Goal: Check status: Check status

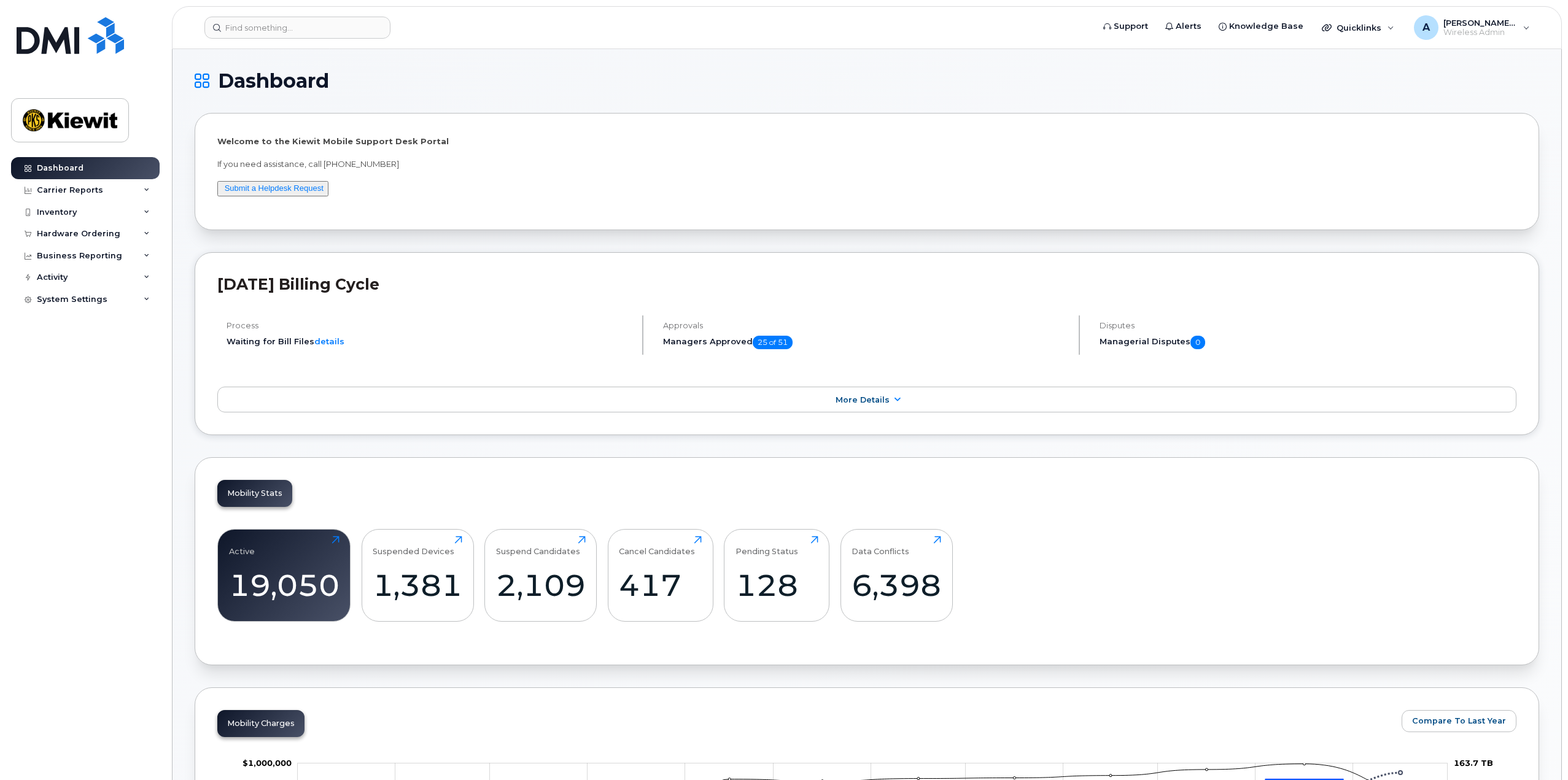
click at [257, 40] on header "Support Alerts Knowledge Base Quicklinks Suspend / Cancel Device Change SIM Car…" at bounding box center [867, 28] width 1390 height 43
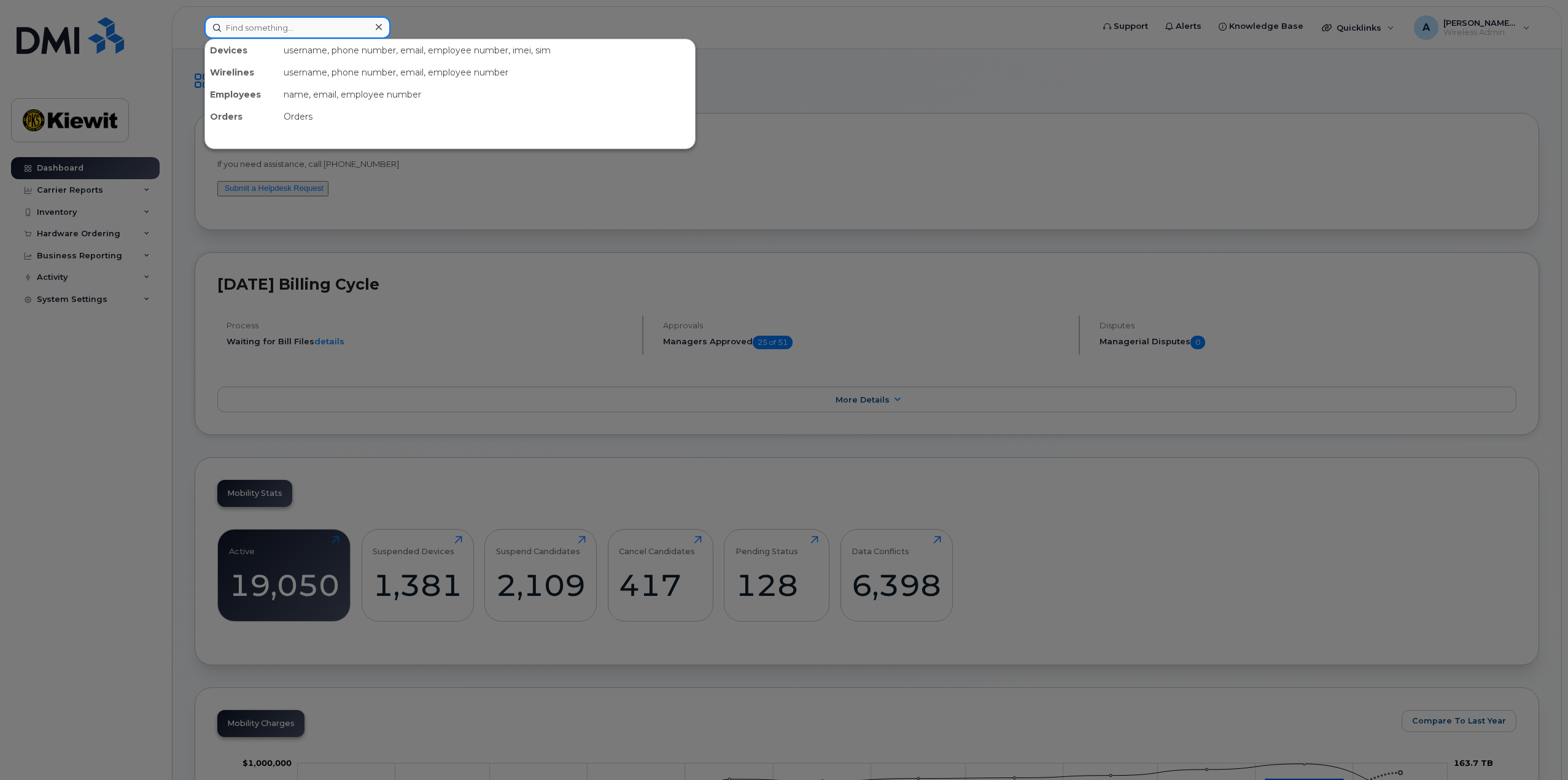
click at [258, 25] on input at bounding box center [297, 28] width 186 height 22
type input "9083045451"
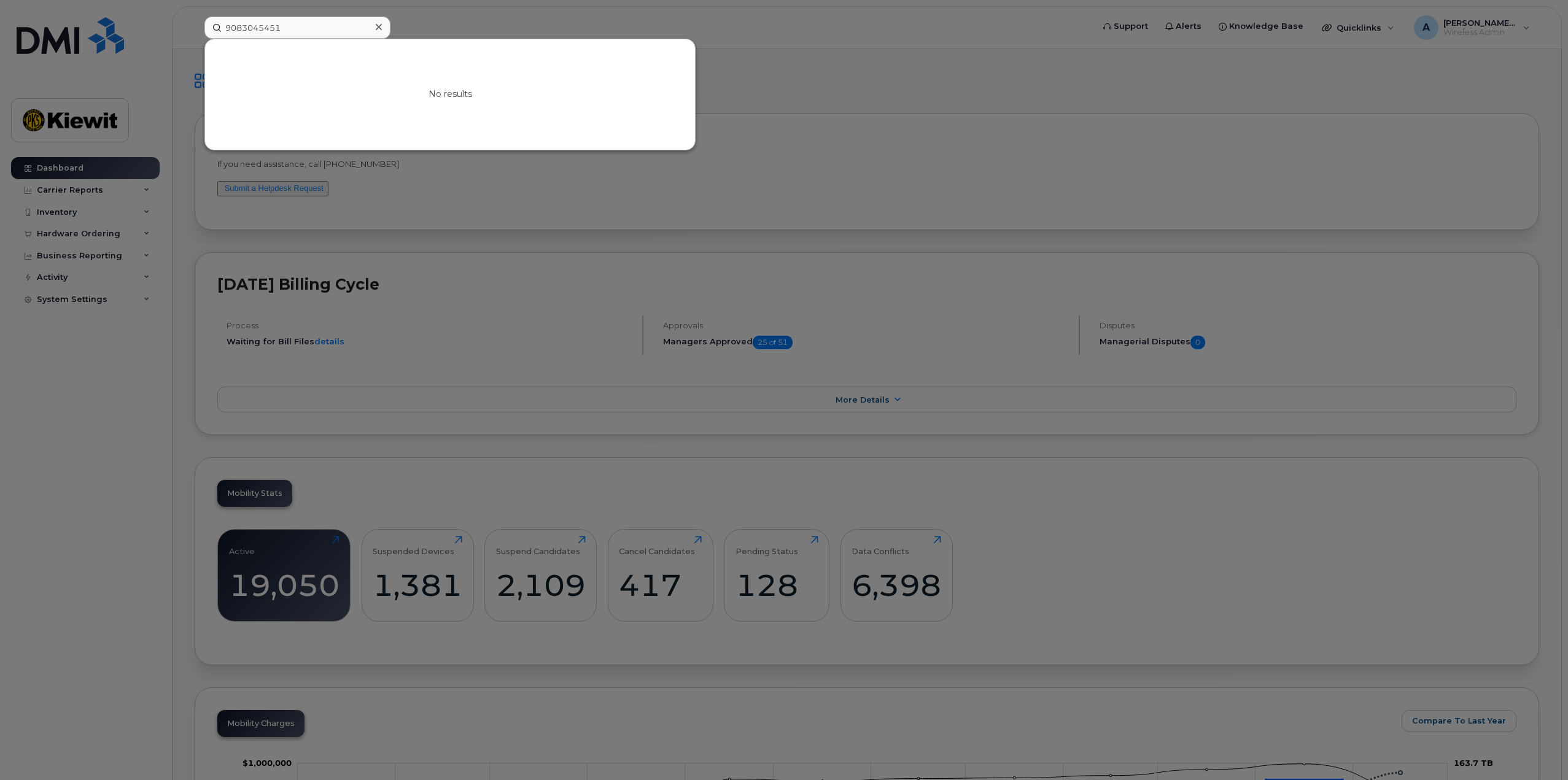
click at [379, 21] on div at bounding box center [378, 28] width 18 height 18
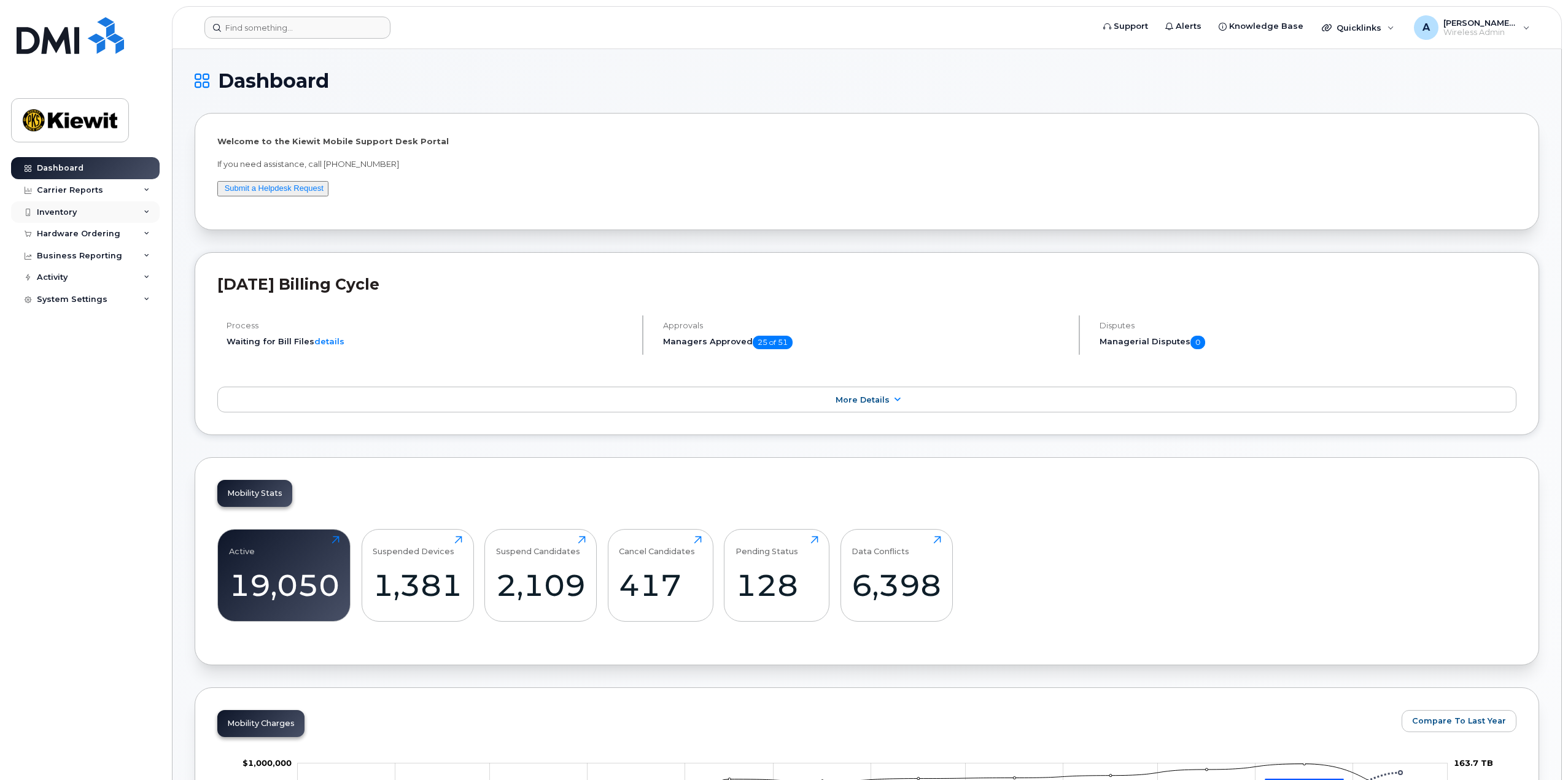
click at [82, 207] on div "Inventory" at bounding box center [84, 212] width 148 height 22
click at [107, 240] on div "Mobility Devices" at bounding box center [77, 234] width 69 height 11
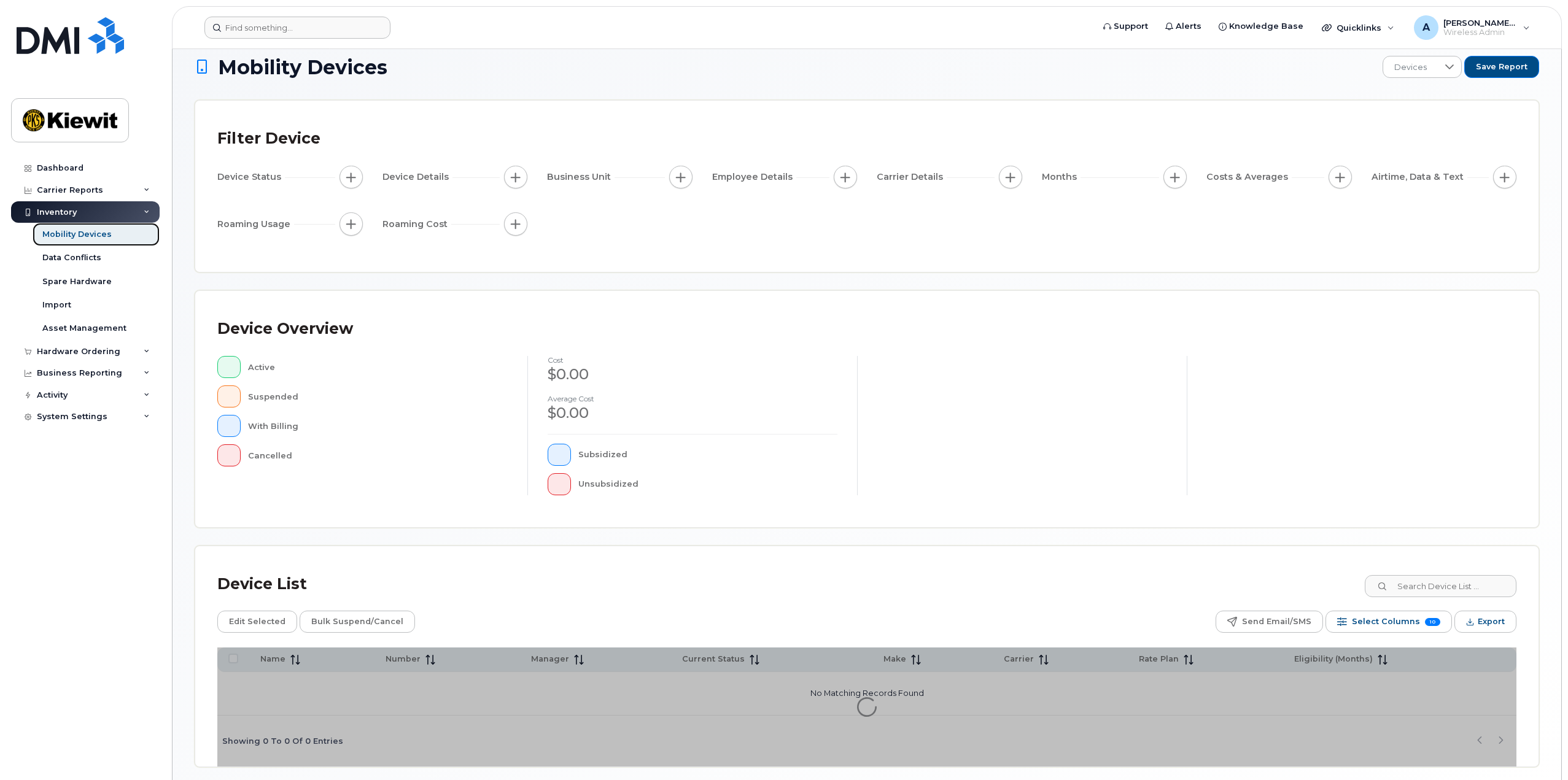
scroll to position [61, 0]
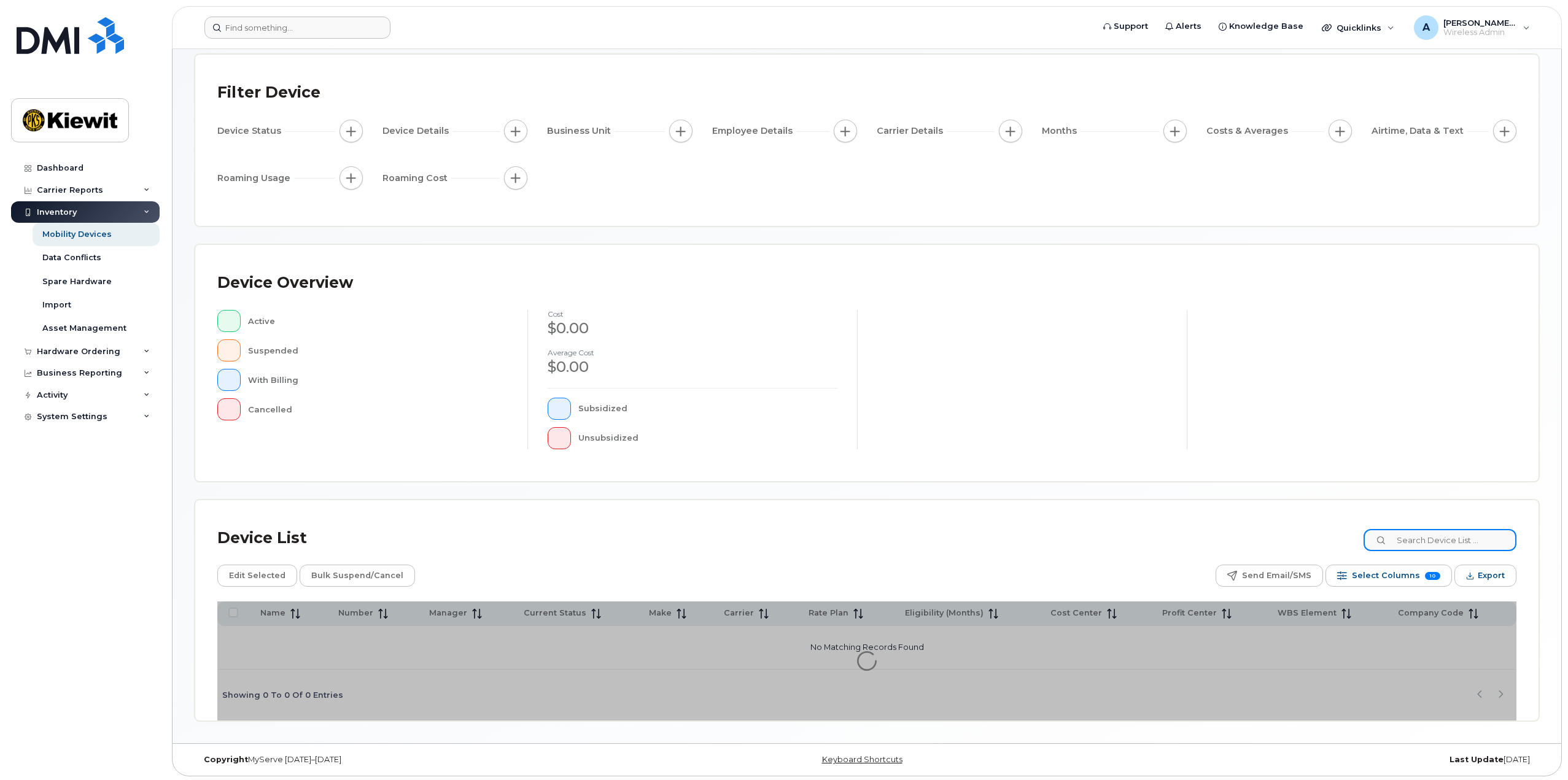
click at [1447, 538] on input at bounding box center [1439, 540] width 153 height 22
type input "9083045451"
click at [1355, 546] on div "Device List 9083045451" at bounding box center [867, 538] width 1299 height 32
